Goal: Information Seeking & Learning: Check status

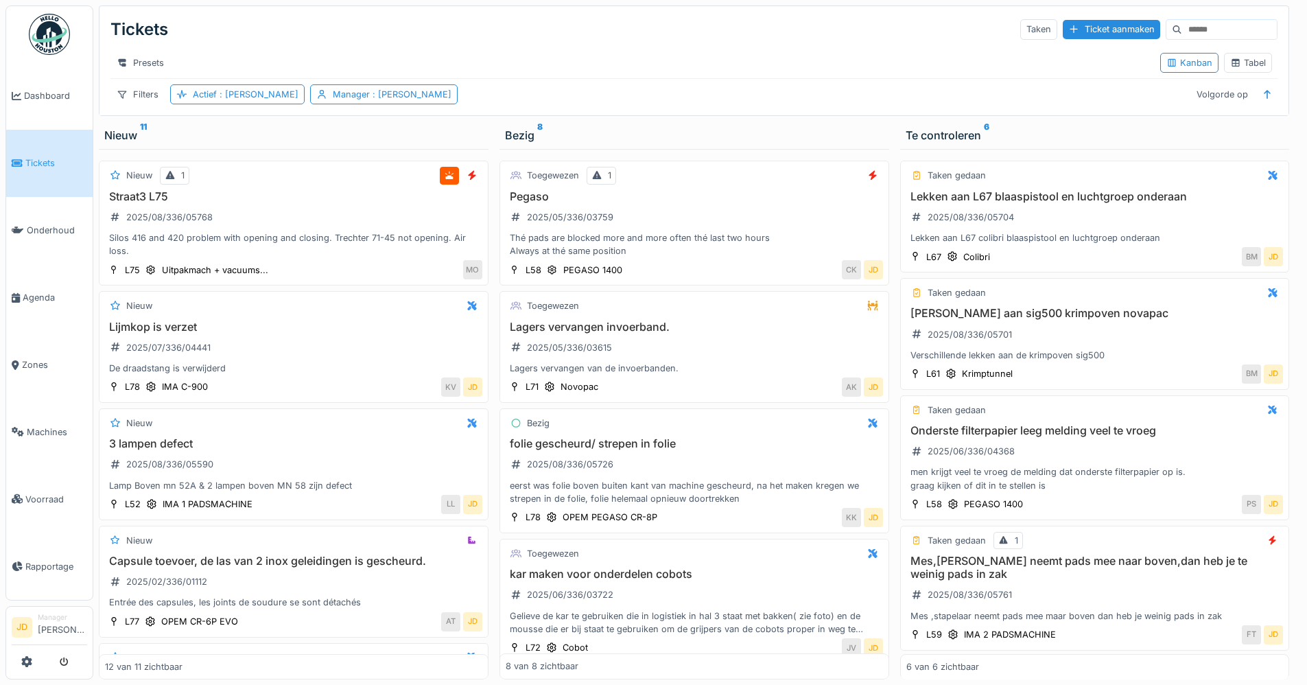
scroll to position [611, 0]
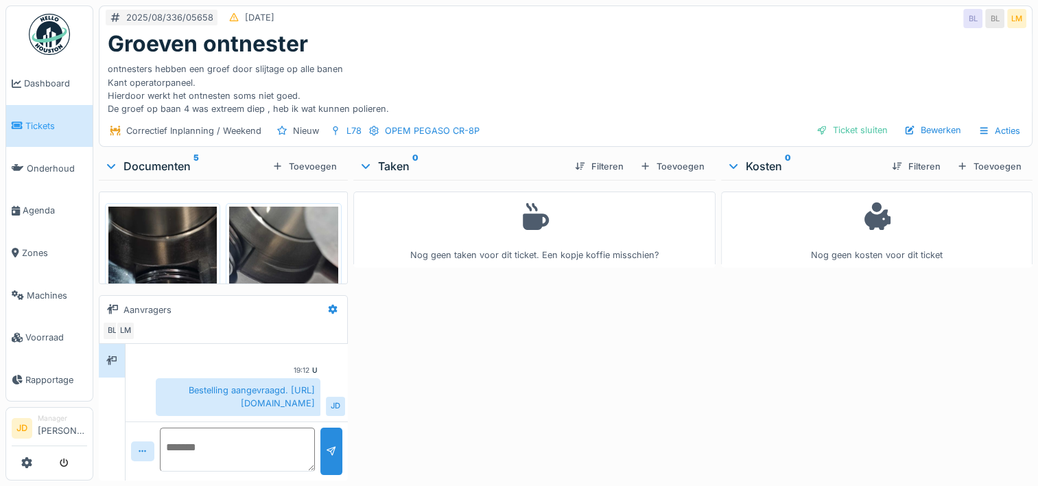
click at [154, 242] on img at bounding box center [162, 304] width 108 height 194
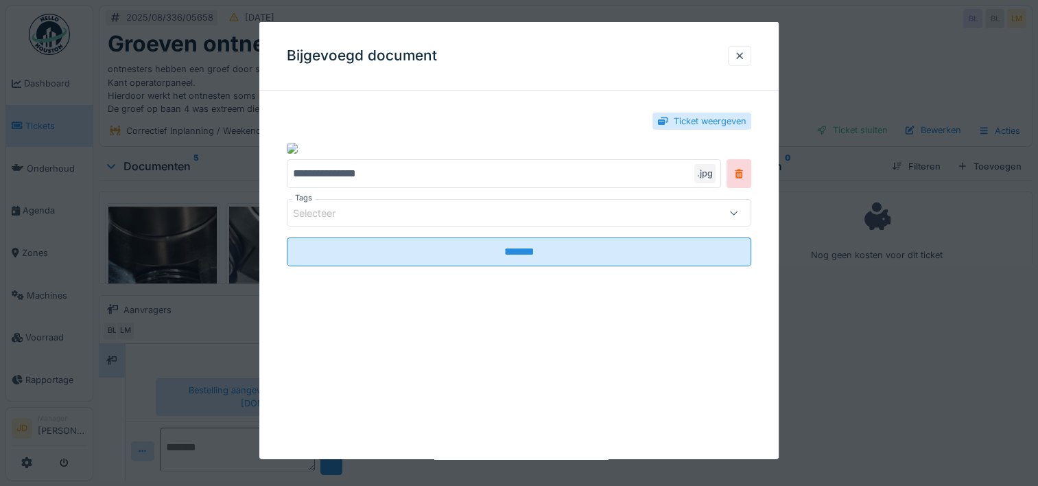
click at [922, 440] on div at bounding box center [519, 243] width 1038 height 486
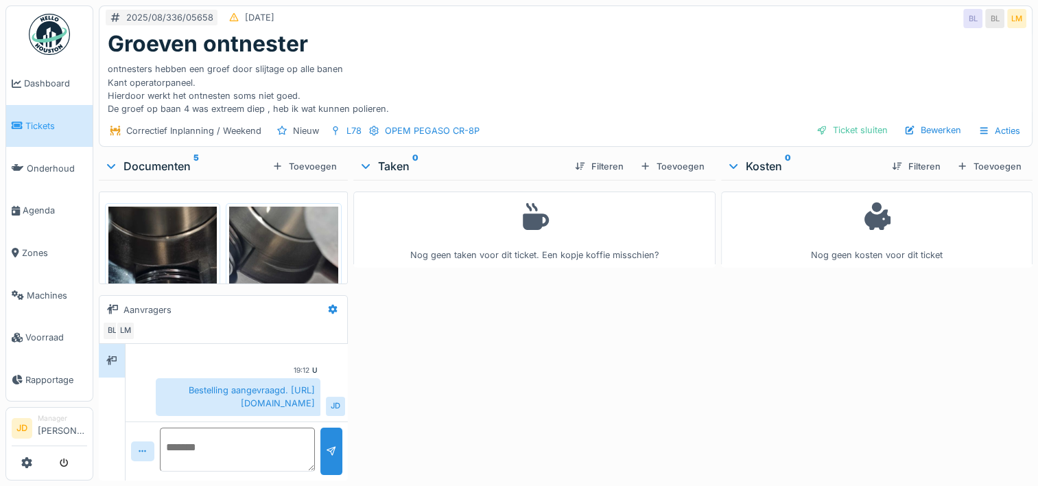
click at [175, 228] on img at bounding box center [162, 304] width 108 height 194
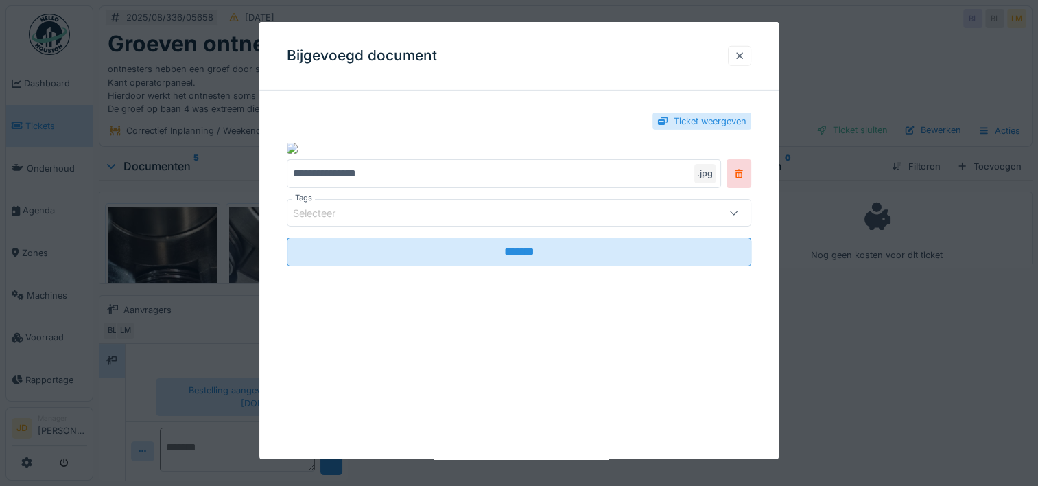
click at [745, 56] on div at bounding box center [739, 55] width 11 height 13
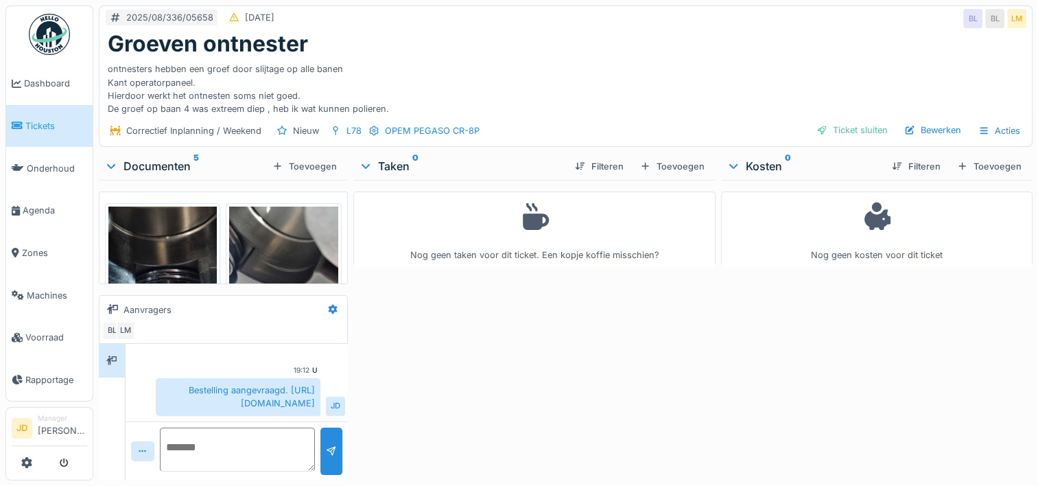
click at [161, 224] on img at bounding box center [162, 304] width 108 height 194
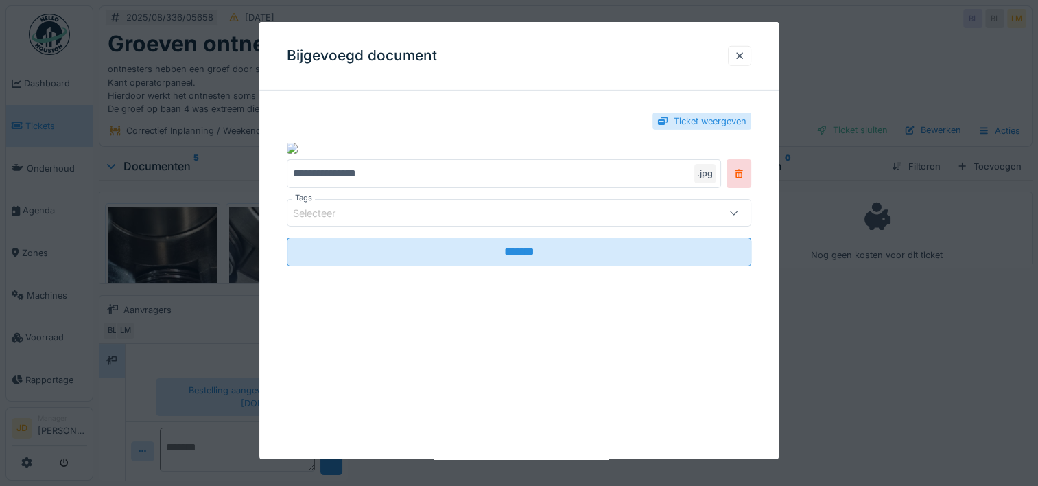
click at [495, 130] on div "Ticket weergeven" at bounding box center [519, 121] width 465 height 39
click at [747, 52] on div at bounding box center [739, 56] width 23 height 20
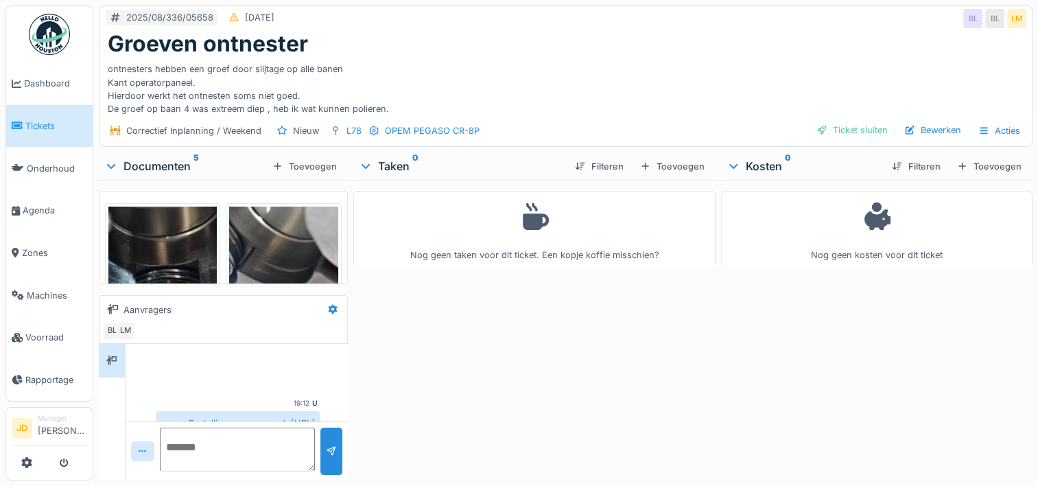
scroll to position [45, 0]
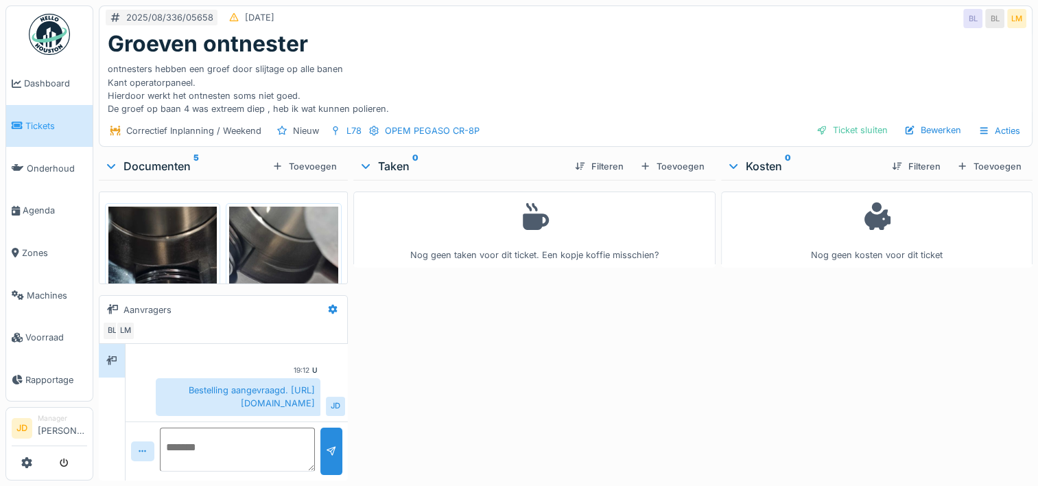
click at [150, 237] on img at bounding box center [162, 304] width 108 height 194
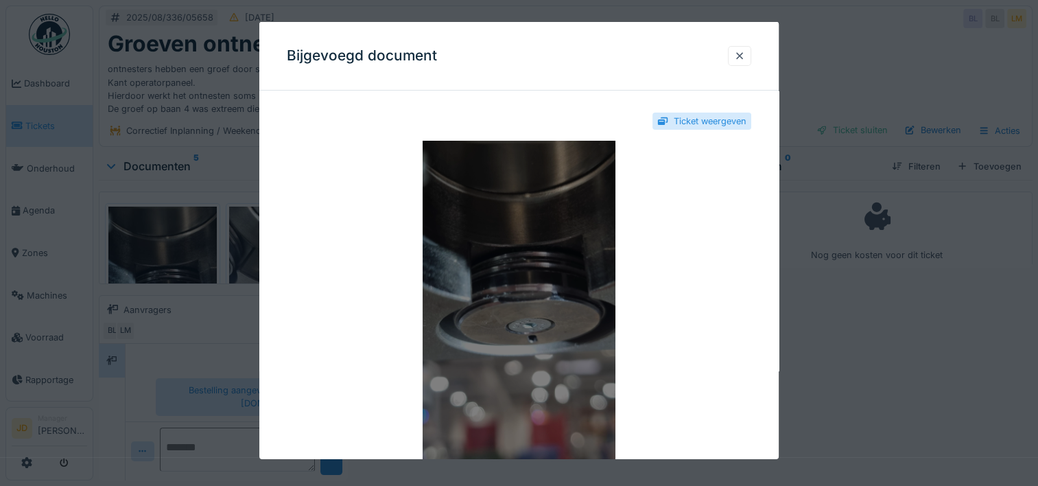
click at [519, 218] on img at bounding box center [519, 312] width 465 height 343
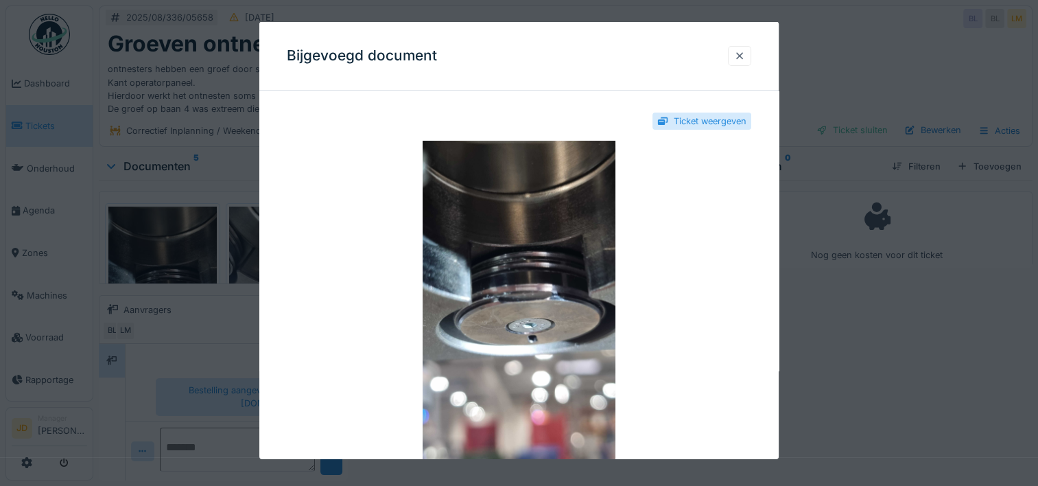
click at [741, 56] on div at bounding box center [739, 55] width 11 height 13
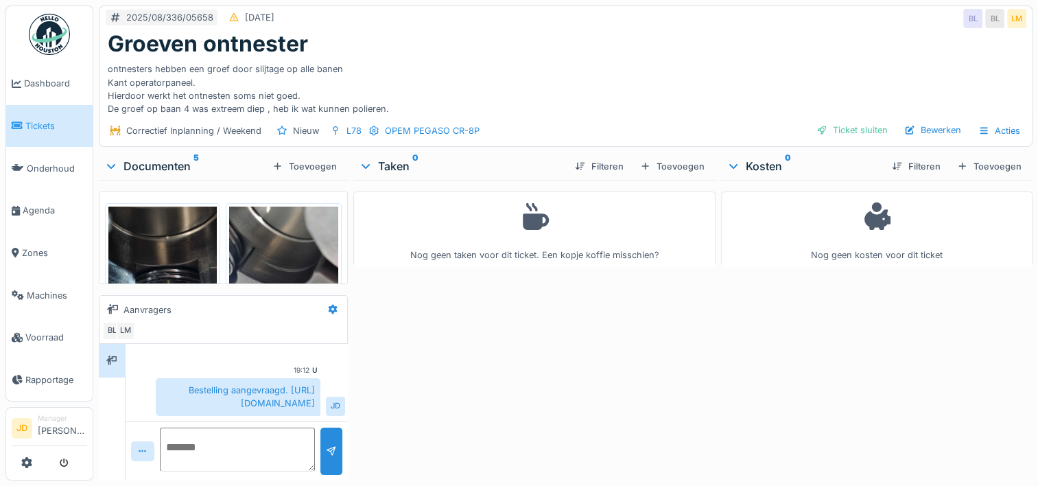
click at [285, 254] on img at bounding box center [283, 304] width 108 height 194
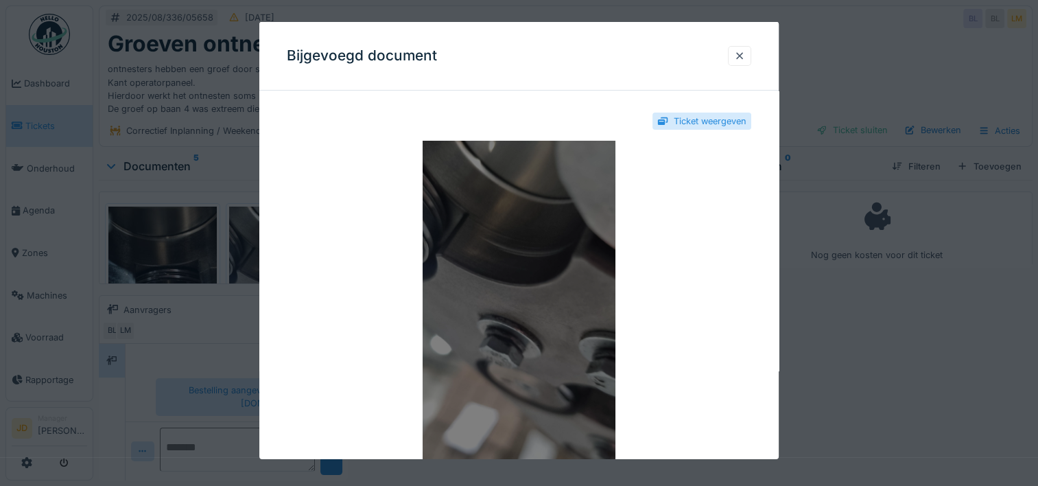
click at [451, 268] on img at bounding box center [519, 312] width 465 height 343
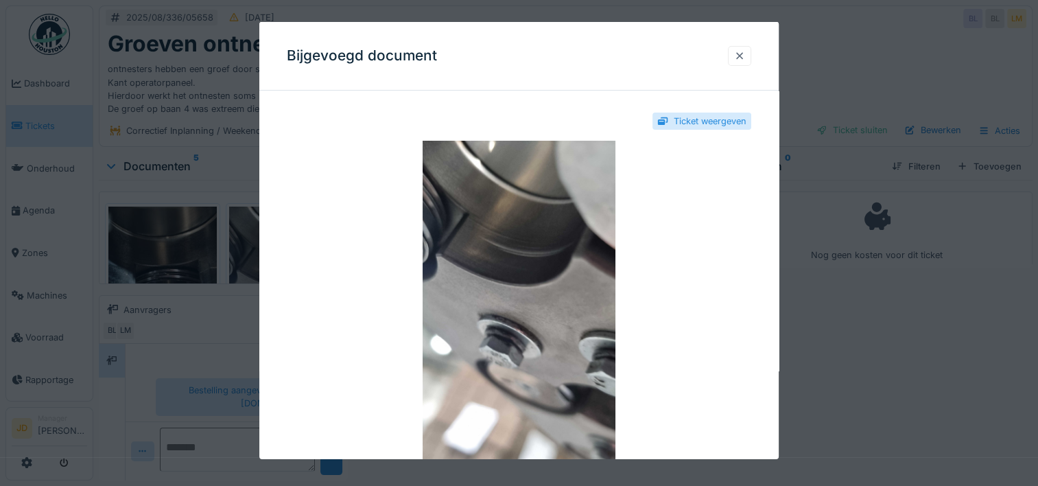
click at [745, 51] on div at bounding box center [739, 55] width 11 height 13
